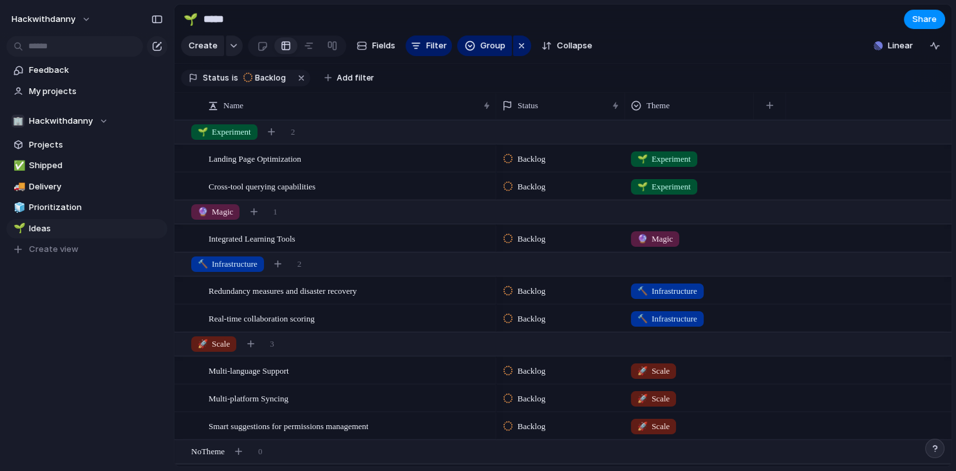
click at [64, 328] on div "Feedback My projects 🏢 Hackwithdanny Projects ✅ Shipped 🚚 Delivery 🧊 Prioritiza…" at bounding box center [87, 181] width 174 height 363
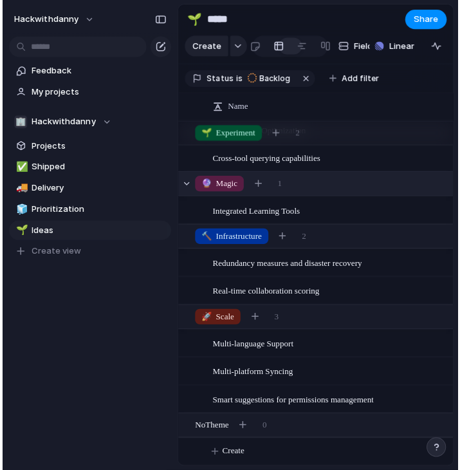
scroll to position [26, 0]
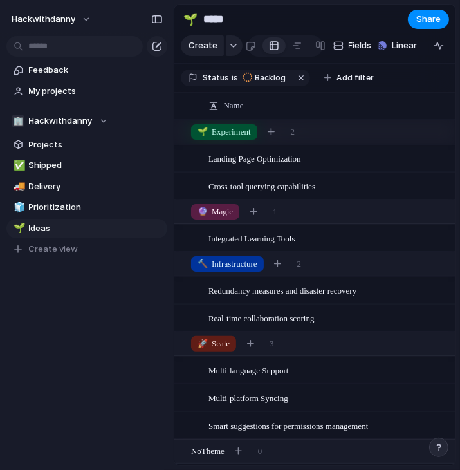
scroll to position [26, 0]
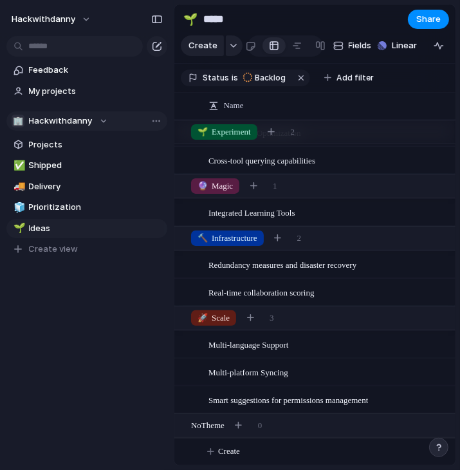
click at [54, 119] on span "Hackwithdanny" at bounding box center [61, 121] width 64 height 13
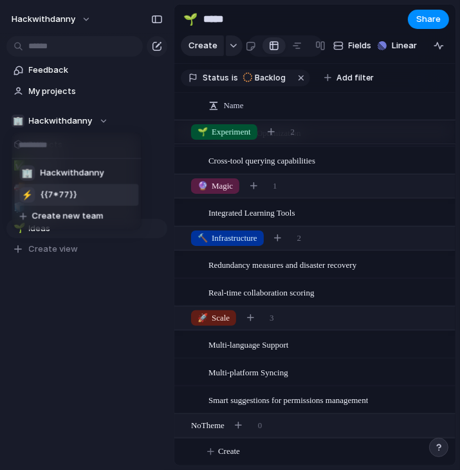
click at [79, 194] on li "⚡ {{7*77}}" at bounding box center [76, 195] width 124 height 22
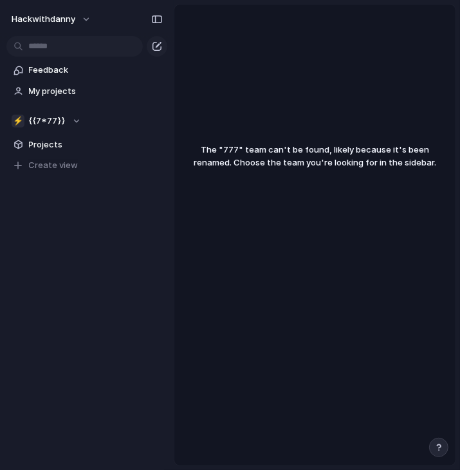
drag, startPoint x: 229, startPoint y: 148, endPoint x: 361, endPoint y: 143, distance: 132.1
click at [361, 143] on div "The " 777 " team can't be found, likely because it's been renamed. Choose the t…" at bounding box center [314, 150] width 281 height 35
drag, startPoint x: 437, startPoint y: 165, endPoint x: 247, endPoint y: 163, distance: 189.3
click at [247, 163] on span "The " 777 " team can't be found, likely because it's been renamed. Choose the t…" at bounding box center [314, 156] width 281 height 25
click at [69, 119] on div "⚡ {{7*77}}" at bounding box center [47, 121] width 70 height 13
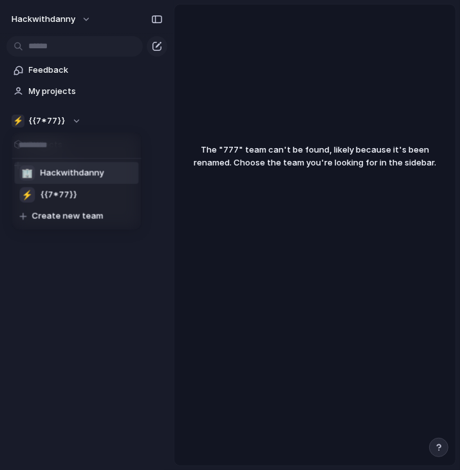
click at [64, 175] on span "Hackwithdanny" at bounding box center [72, 173] width 64 height 13
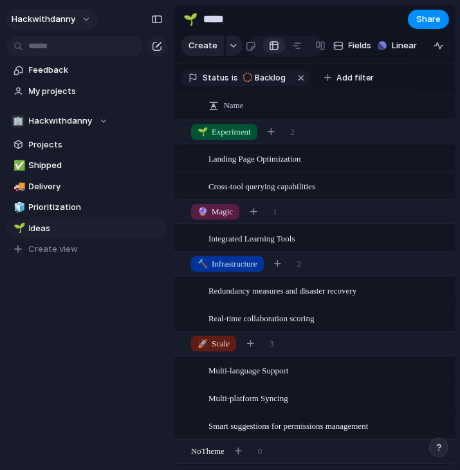
click at [83, 20] on button "hackwithdanny" at bounding box center [52, 19] width 92 height 21
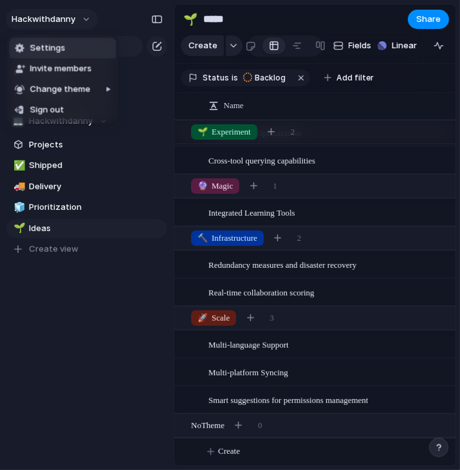
scroll to position [26, 0]
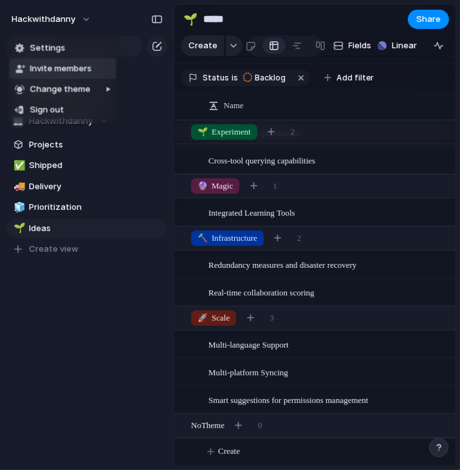
click at [61, 67] on span "Invite members" at bounding box center [61, 68] width 62 height 13
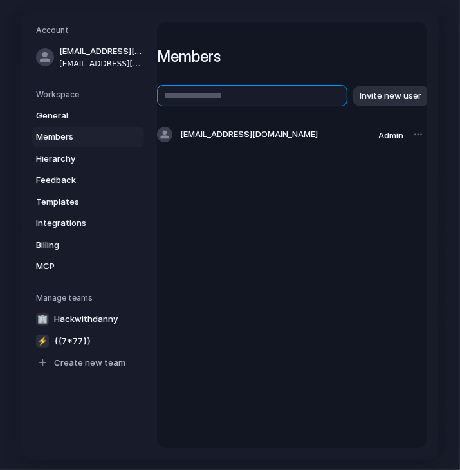
click at [290, 91] on input "text" at bounding box center [252, 95] width 191 height 21
paste input "**********"
type input "**********"
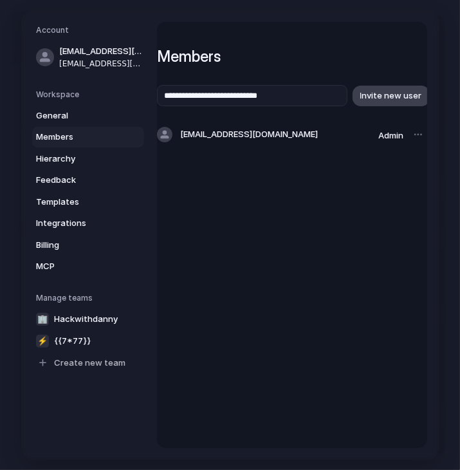
click at [391, 99] on span "Invite new user" at bounding box center [391, 95] width 62 height 13
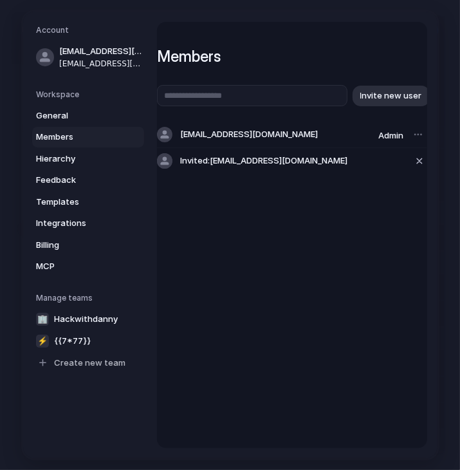
scroll to position [26, 0]
click at [368, 258] on div "Members Invite new user [EMAIL_ADDRESS][DOMAIN_NAME] Admin Invited: [EMAIL_ADDR…" at bounding box center [292, 235] width 270 height 426
click at [267, 160] on span "Invited: [EMAIL_ADDRESS][DOMAIN_NAME]" at bounding box center [263, 161] width 167 height 13
drag, startPoint x: 346, startPoint y: 165, endPoint x: 282, endPoint y: 166, distance: 64.4
click at [287, 166] on div "Invited: [EMAIL_ADDRESS][DOMAIN_NAME]" at bounding box center [292, 161] width 270 height 26
